Goal: Information Seeking & Learning: Learn about a topic

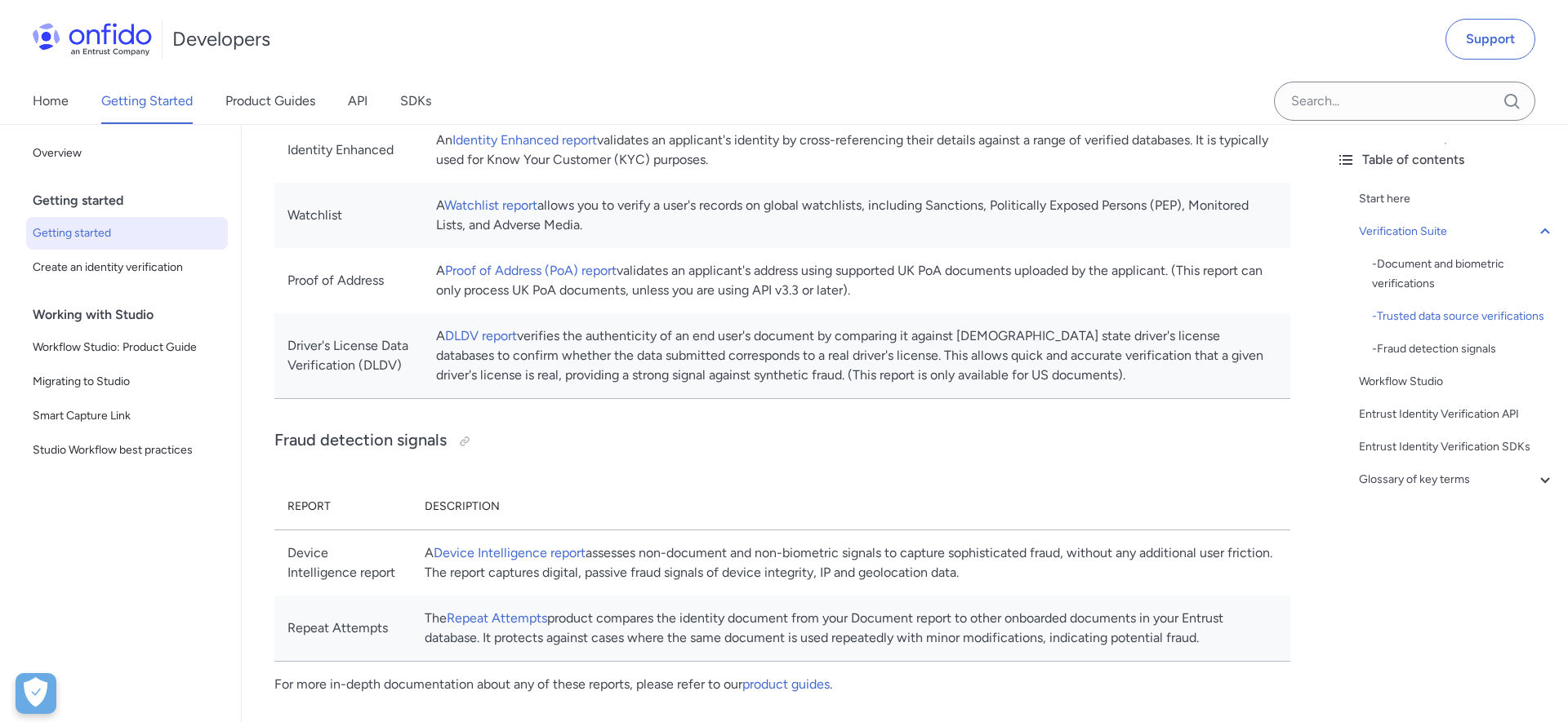
scroll to position [1140, 0]
click at [596, 149] on link "Identity Enhanced report" at bounding box center [525, 141] width 145 height 16
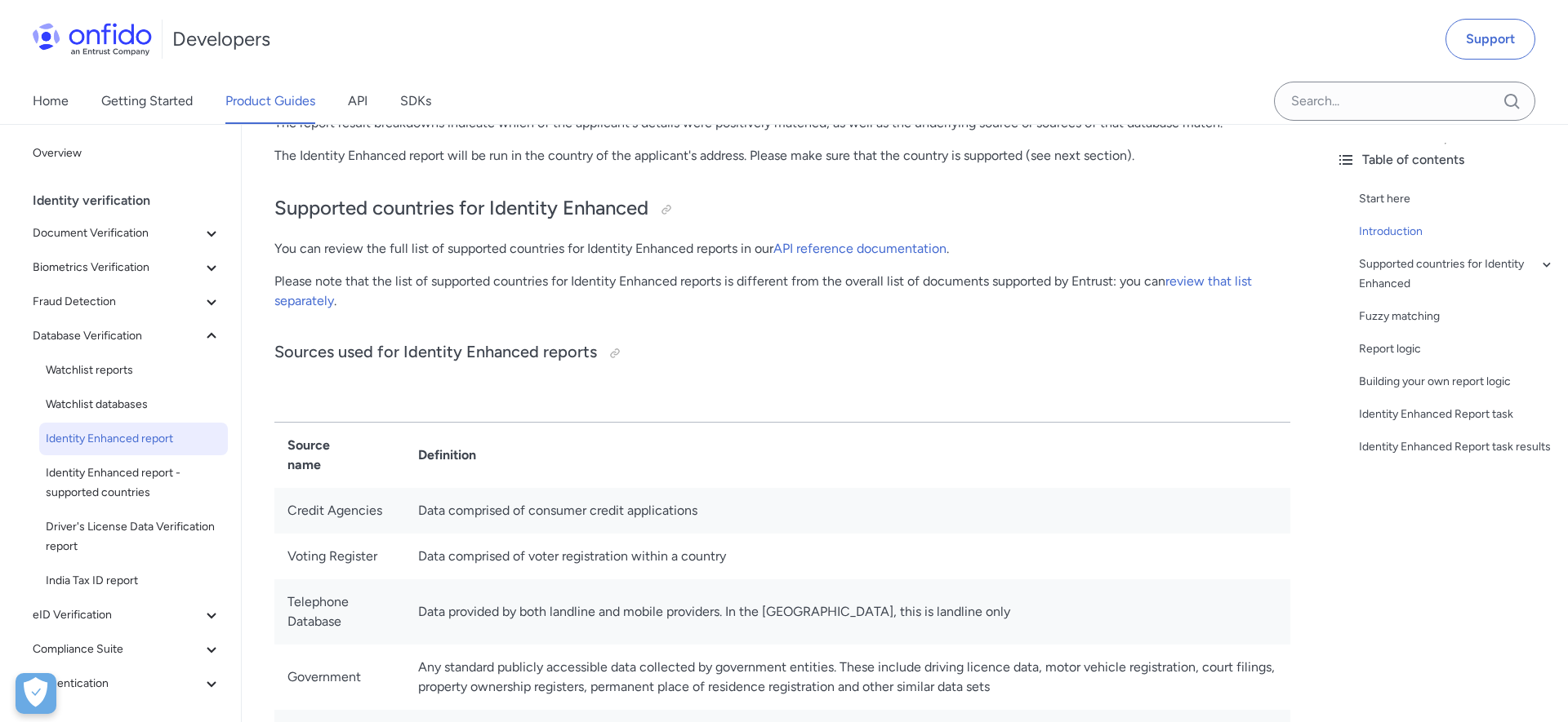
scroll to position [527, 0]
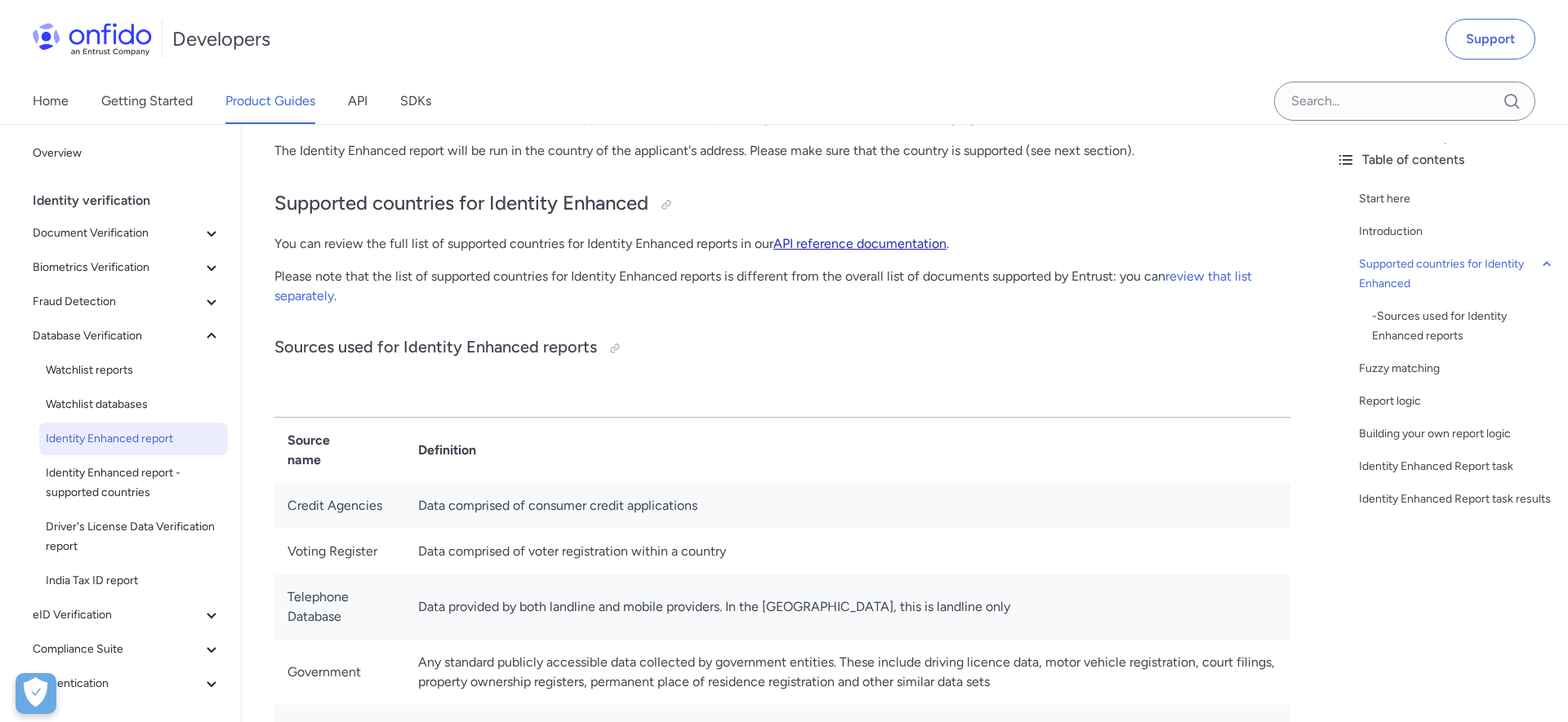
click at [922, 242] on link "API reference documentation" at bounding box center [860, 244] width 173 height 16
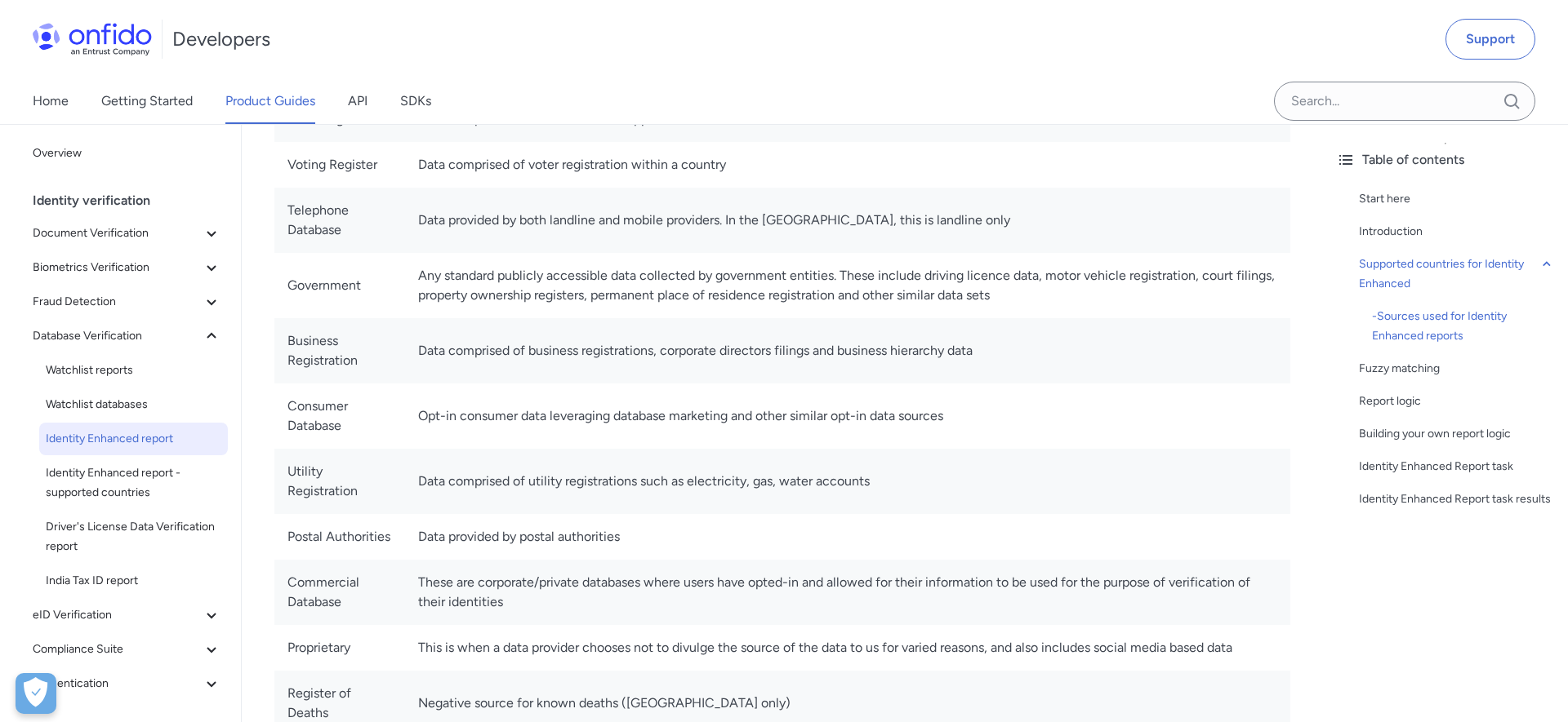
scroll to position [901, 0]
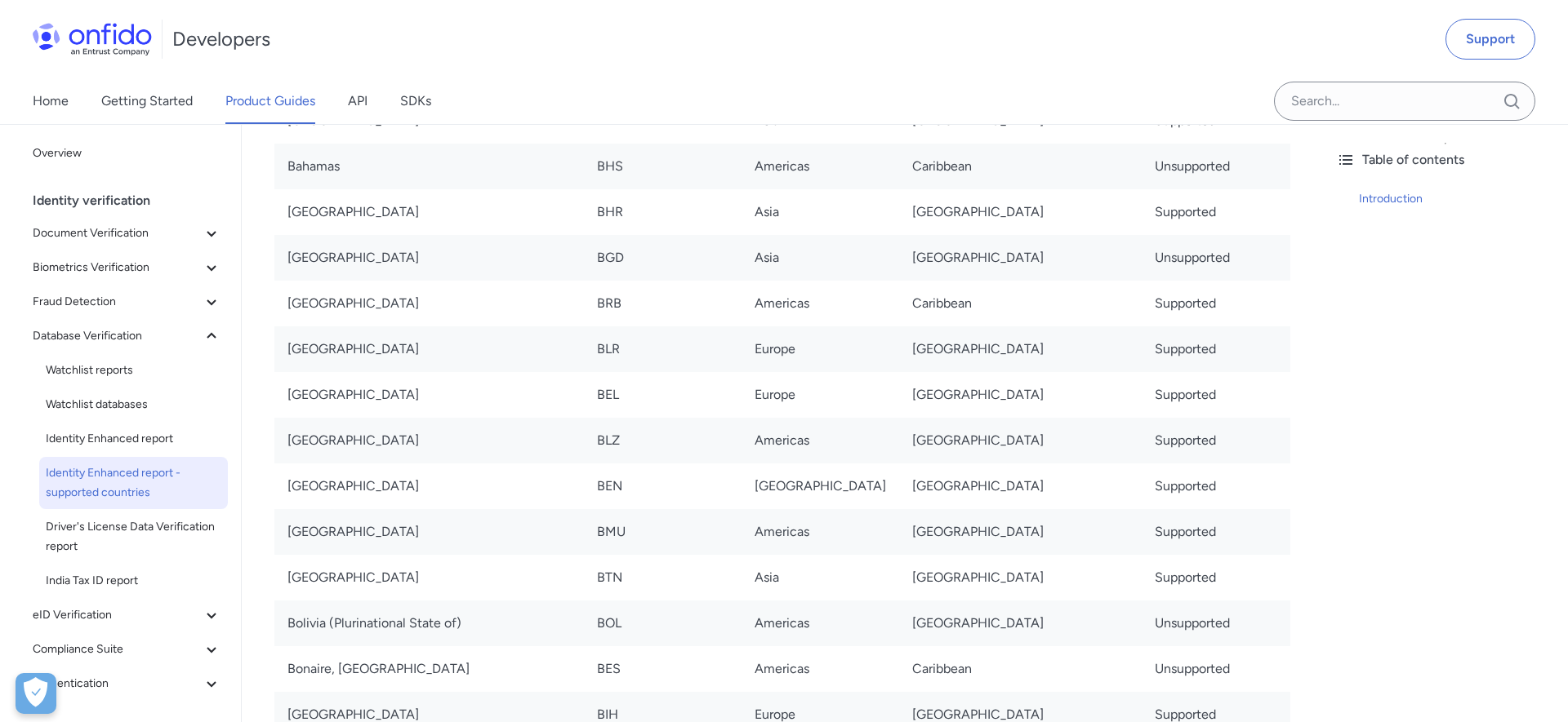
scroll to position [695, 0]
